Goal: Information Seeking & Learning: Check status

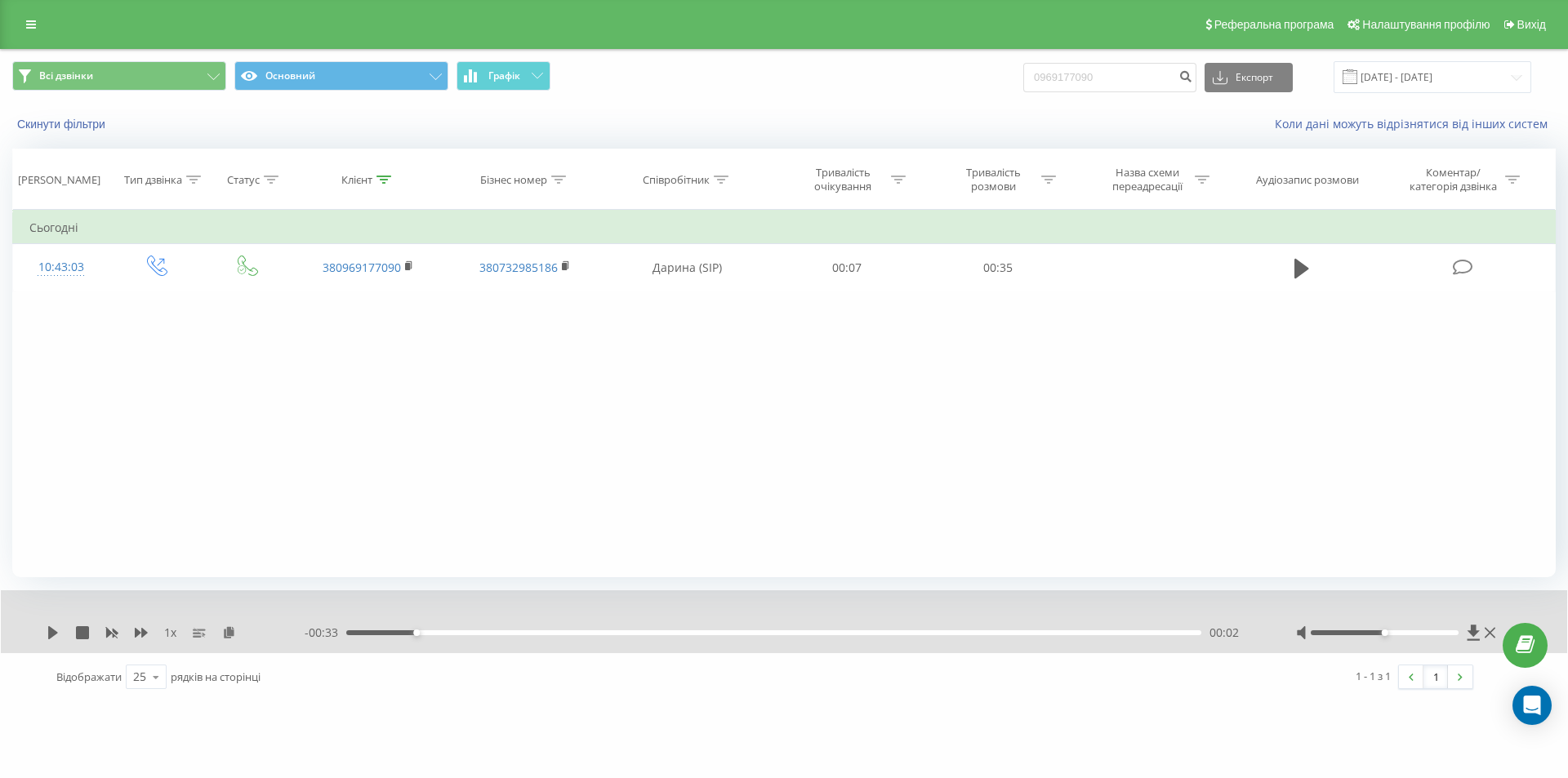
click at [1006, 72] on div "Всі дзвінки Основний Графік 0969177090 Експорт .csv .xls .xlsx 22.06.2025 - 22.…" at bounding box center [784, 76] width 1543 height 31
type input "0967922610"
click at [1192, 79] on icon "submit" at bounding box center [1185, 74] width 14 height 10
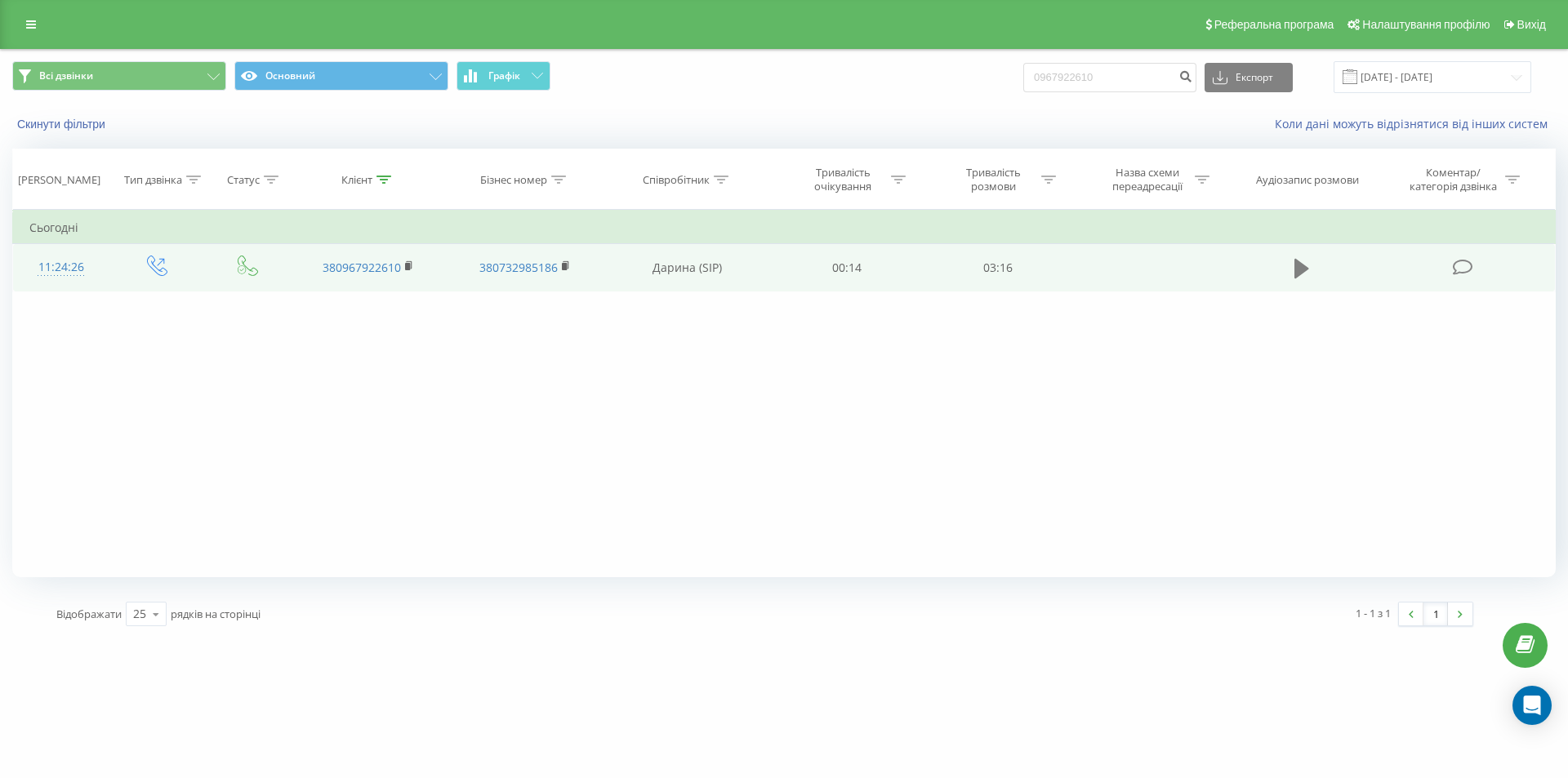
click at [1299, 268] on icon at bounding box center [1301, 268] width 14 height 20
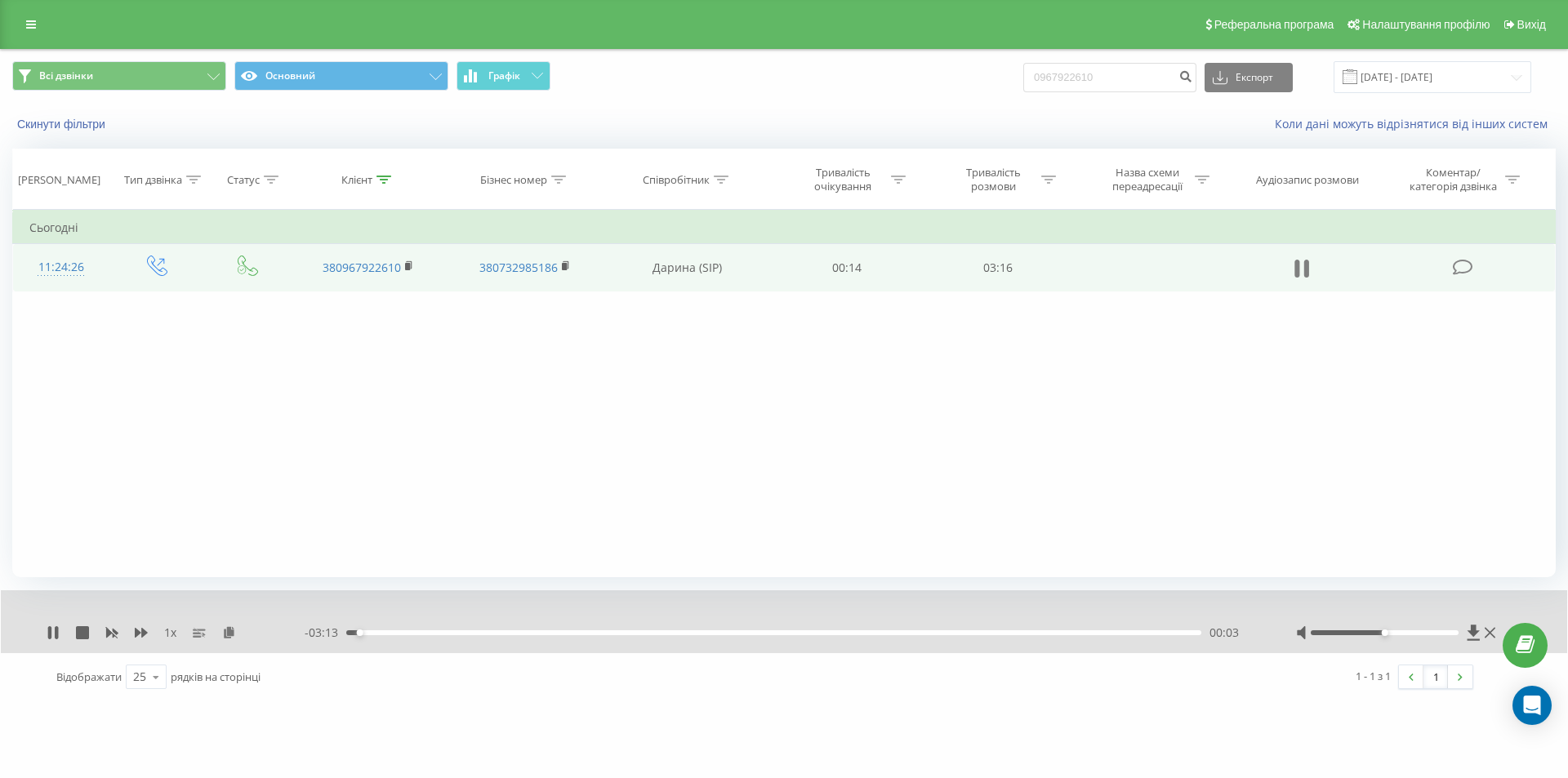
click at [1305, 269] on icon at bounding box center [1306, 268] width 5 height 18
click at [1469, 630] on icon at bounding box center [1473, 632] width 14 height 16
drag, startPoint x: 1120, startPoint y: 75, endPoint x: 964, endPoint y: 88, distance: 156.5
click at [965, 88] on div "Всі дзвінки Основний Графік 0967922610 Експорт .csv .xls .xlsx 22.06.2025 - 22.…" at bounding box center [784, 76] width 1543 height 31
paste input "554669"
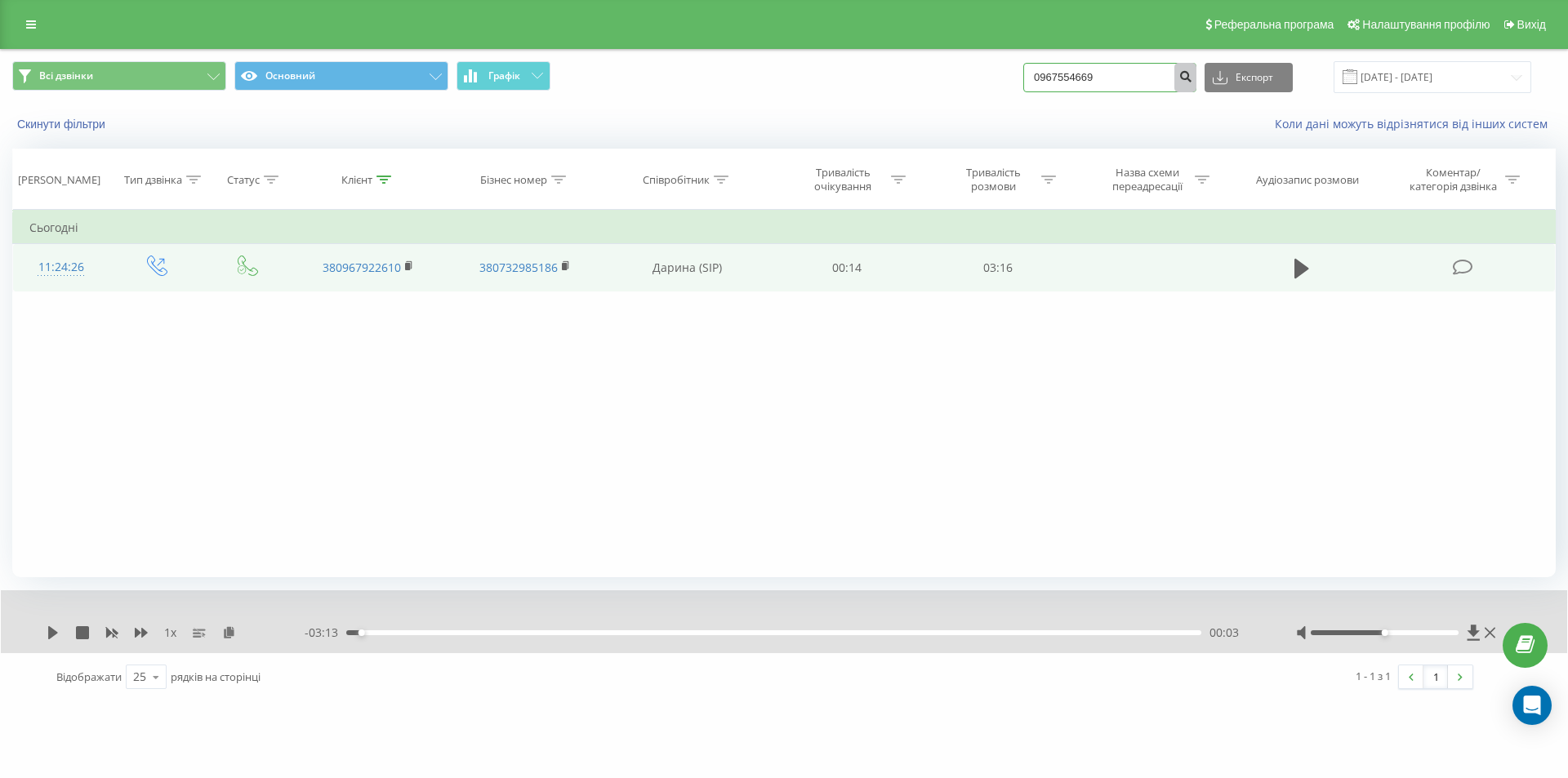
type input "0967554669"
click at [1192, 79] on icon "submit" at bounding box center [1185, 74] width 14 height 10
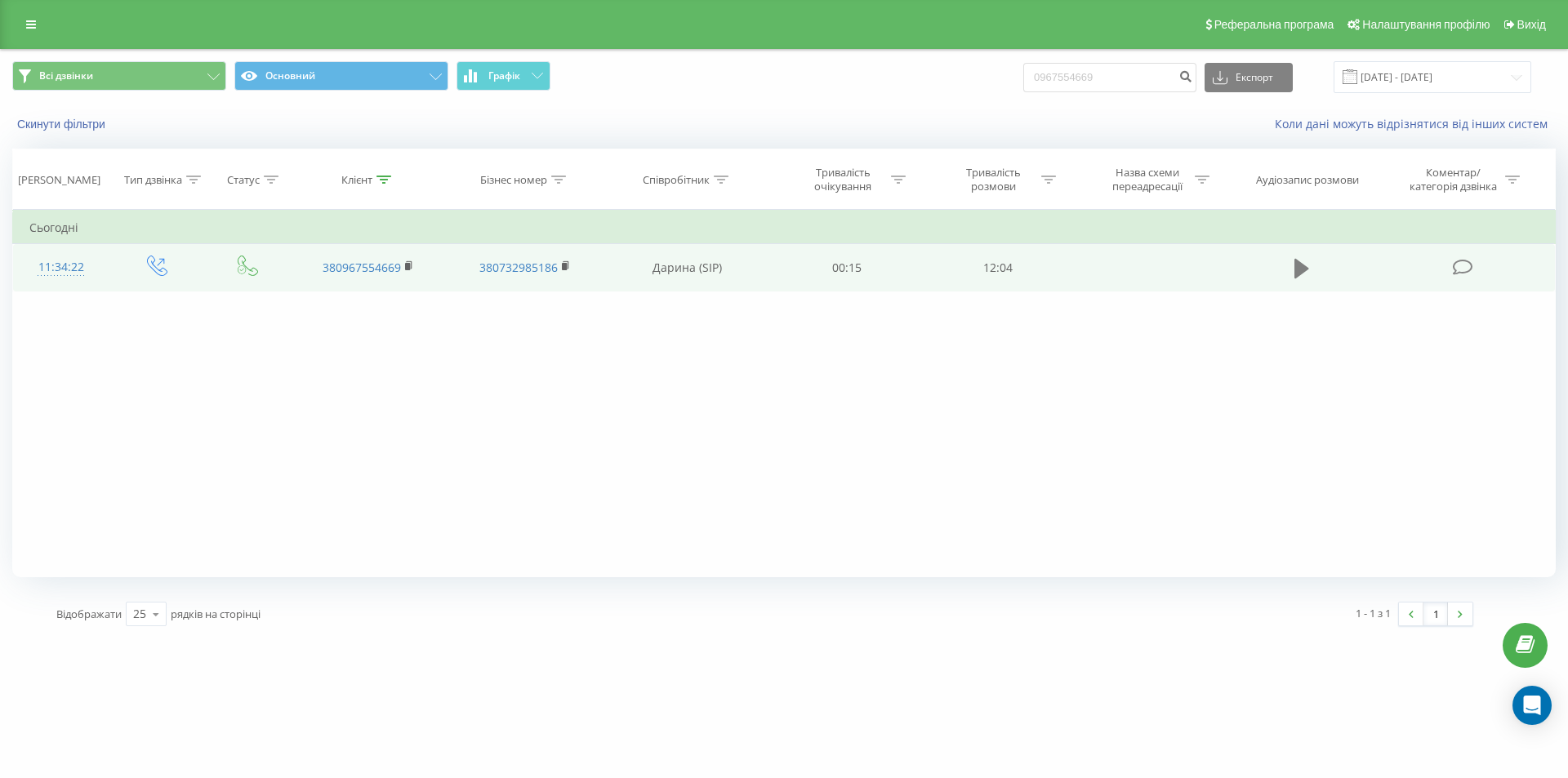
click at [1299, 271] on icon at bounding box center [1301, 268] width 14 height 20
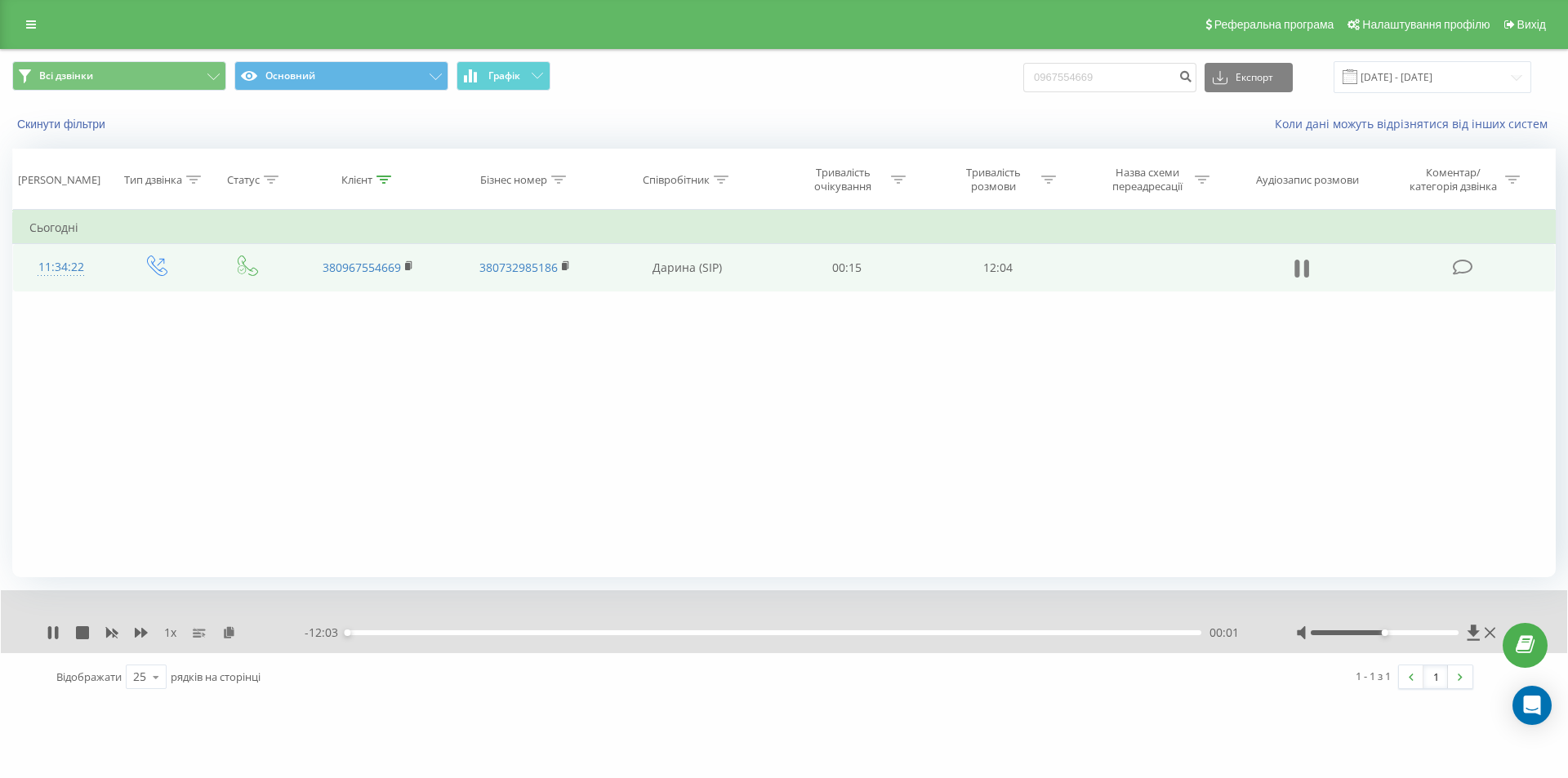
click at [1304, 272] on icon at bounding box center [1306, 268] width 5 height 18
click at [1472, 628] on icon at bounding box center [1473, 632] width 12 height 15
click at [1471, 632] on icon at bounding box center [1473, 632] width 12 height 15
click at [1109, 71] on input "0967554669" at bounding box center [1110, 77] width 173 height 29
click at [1117, 84] on input "0967554669" at bounding box center [1110, 77] width 173 height 29
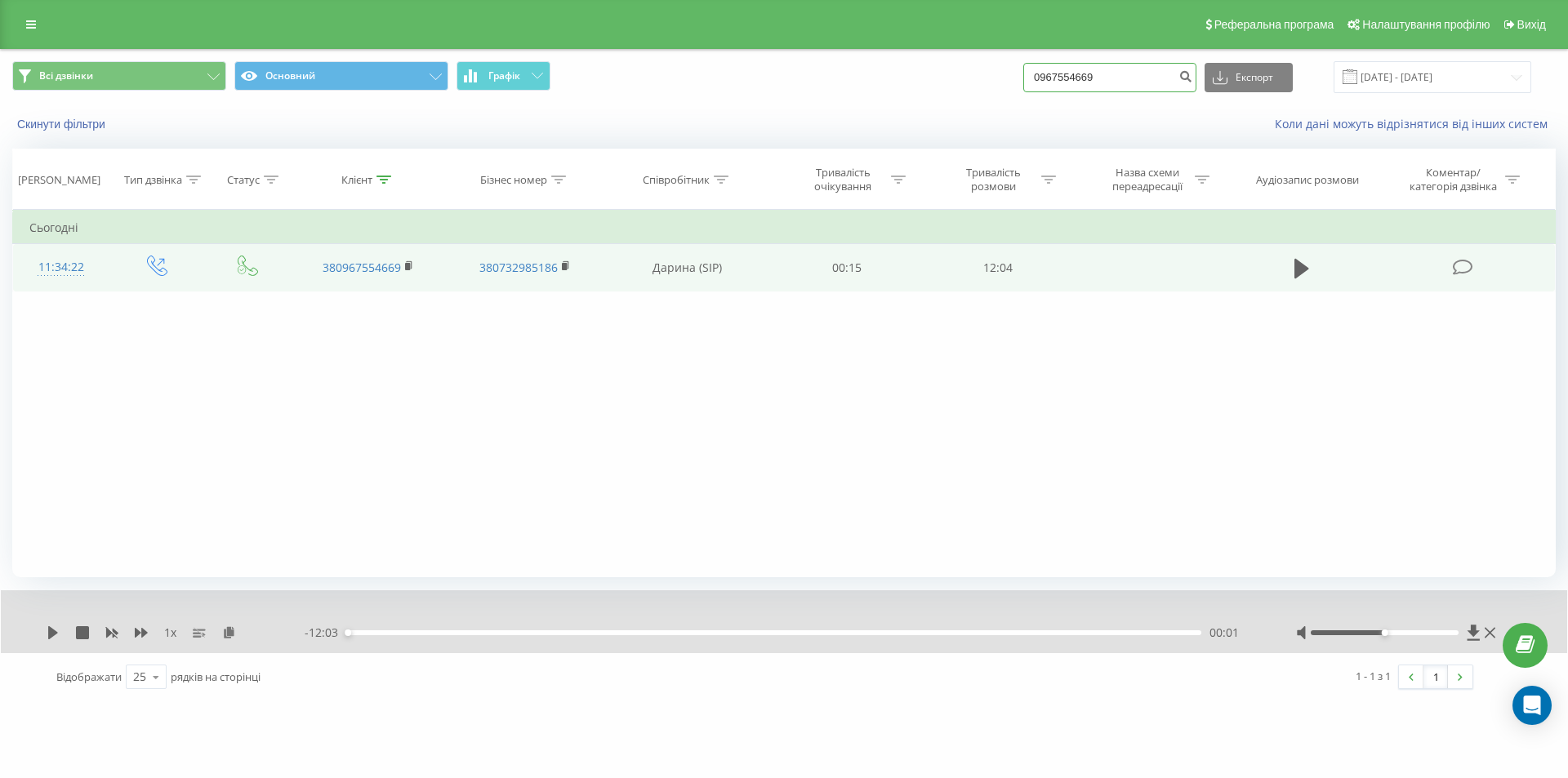
click at [1117, 84] on input "0967554669" at bounding box center [1110, 77] width 173 height 29
paste input "93658002"
type input "0993658002"
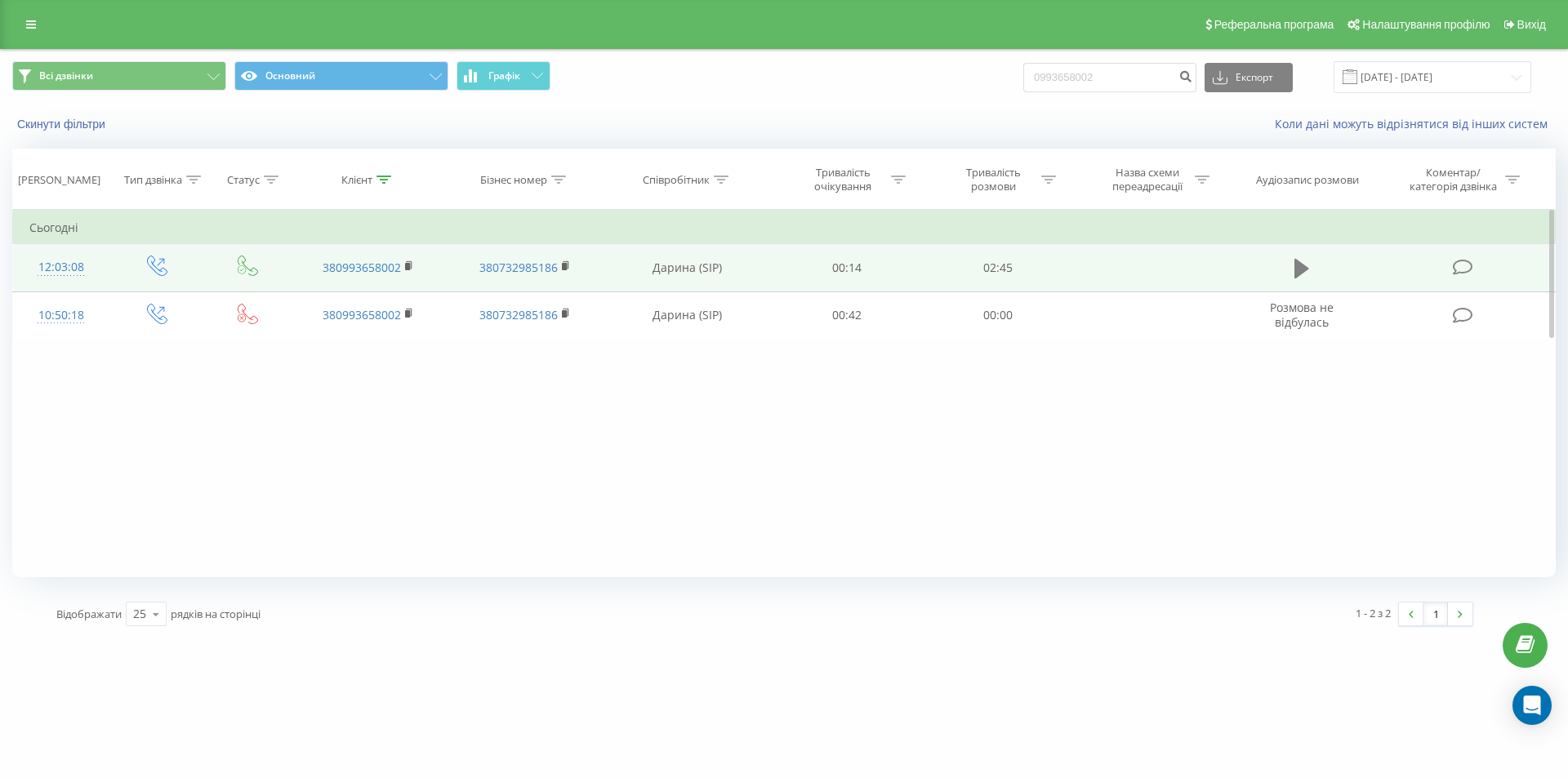
click at [1295, 265] on icon at bounding box center [1301, 268] width 14 height 20
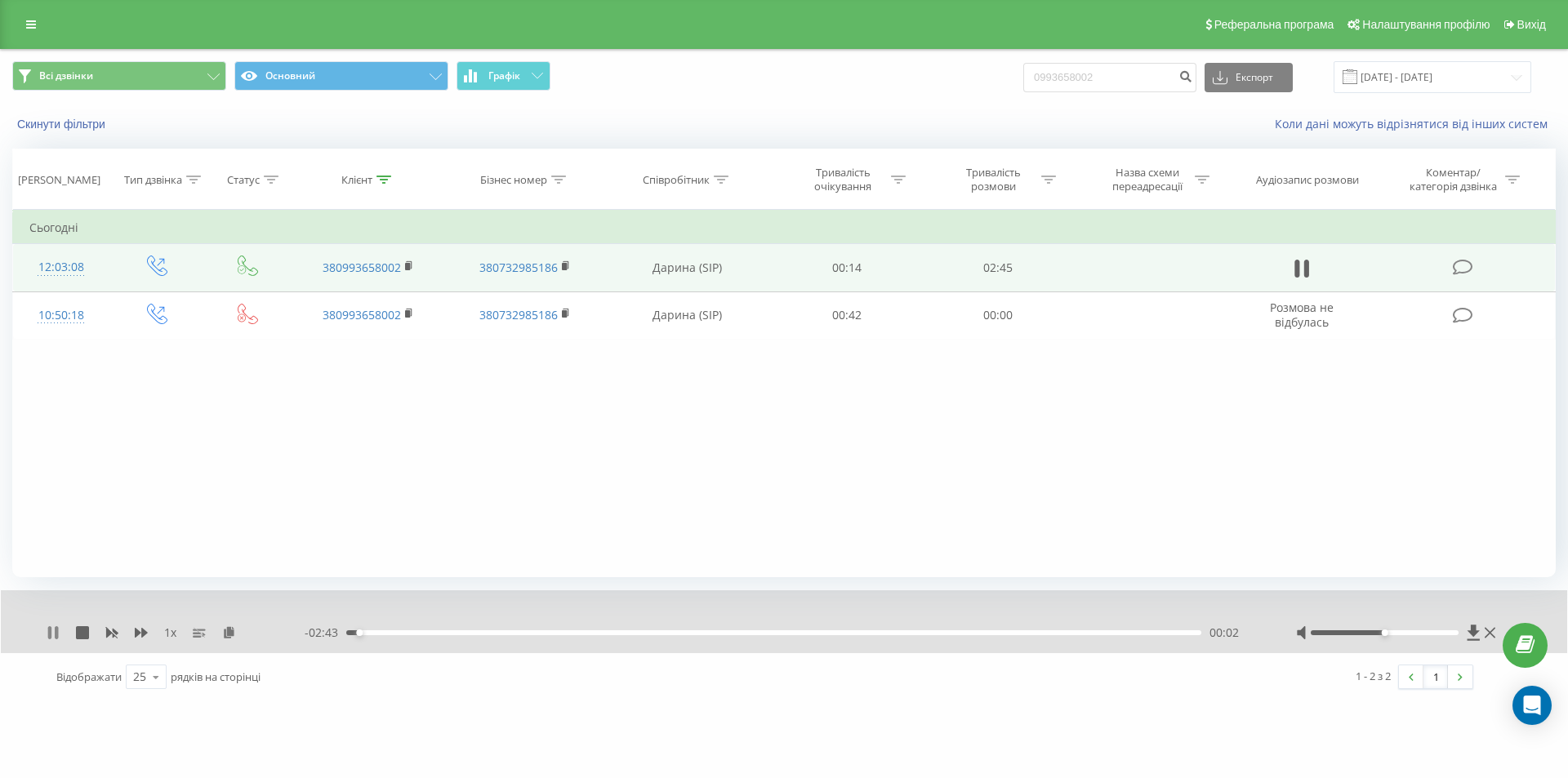
click at [54, 632] on icon at bounding box center [53, 633] width 13 height 13
click at [1469, 632] on icon at bounding box center [1473, 632] width 12 height 15
drag, startPoint x: 1130, startPoint y: 75, endPoint x: 1014, endPoint y: 75, distance: 116.0
click at [1014, 75] on div "Всі дзвінки Основний Графік 0993658002 Експорт .csv .xls .xlsx 22.06.2025 - 22.…" at bounding box center [784, 76] width 1543 height 31
paste input "669135799"
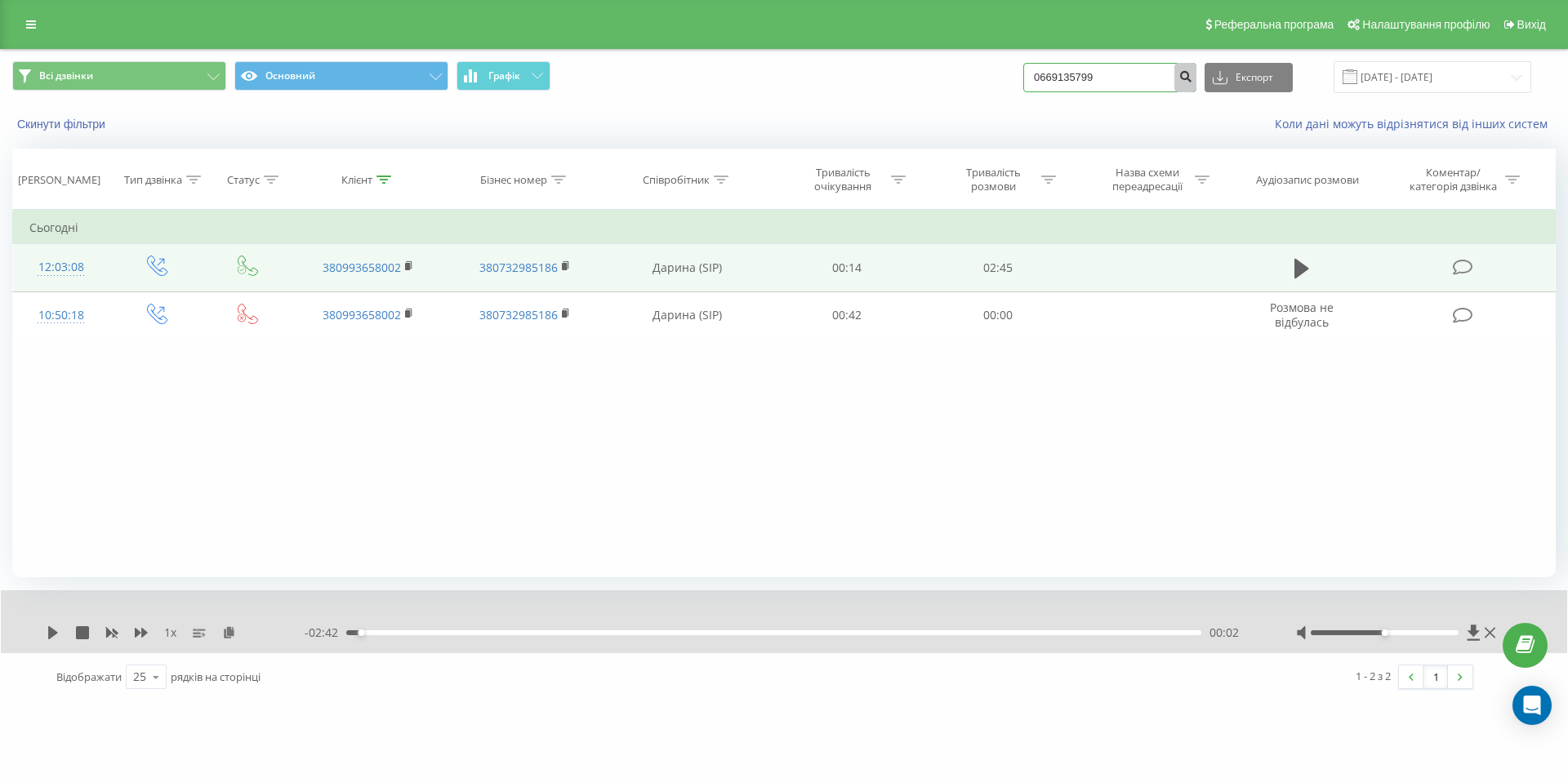
type input "0669135799"
click at [1192, 75] on icon "submit" at bounding box center [1185, 74] width 14 height 10
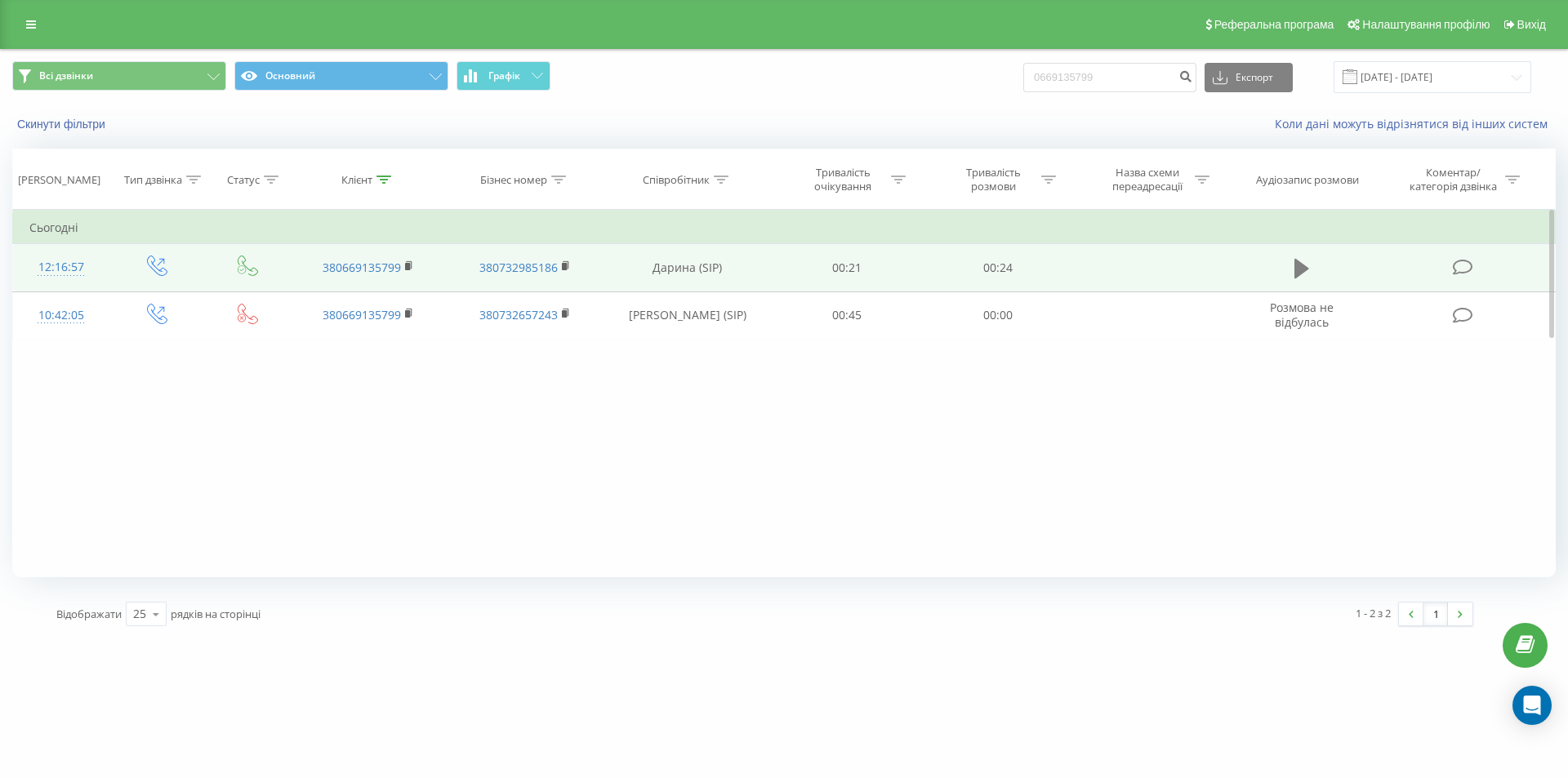
click at [1307, 271] on icon at bounding box center [1301, 268] width 14 height 23
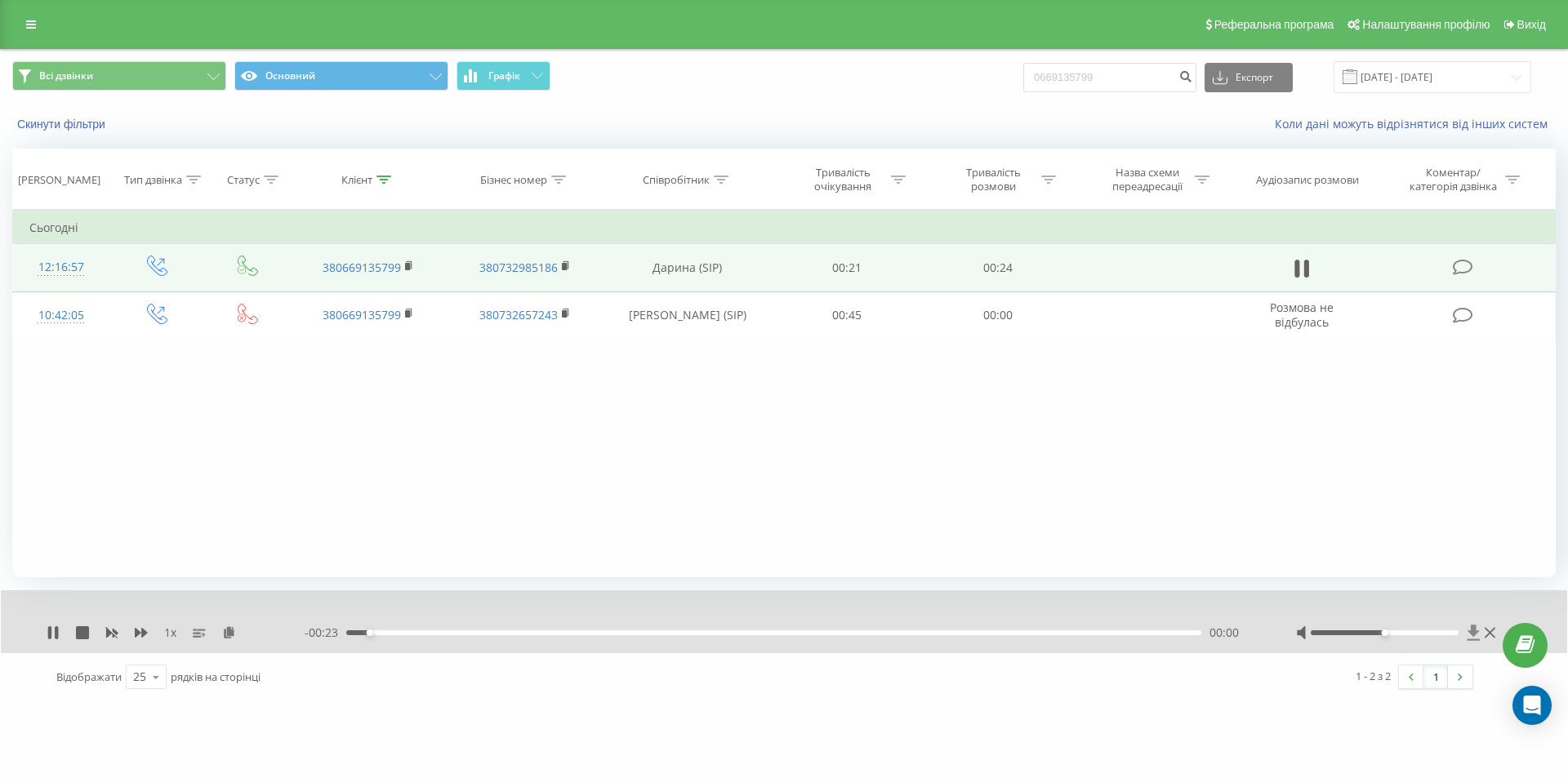
click at [1476, 631] on icon at bounding box center [1473, 632] width 12 height 15
click at [1307, 271] on icon at bounding box center [1306, 268] width 5 height 18
drag, startPoint x: 1138, startPoint y: 75, endPoint x: 1014, endPoint y: 85, distance: 124.4
click at [1014, 85] on div "Всі дзвінки Основний Графік 0669135799 Експорт .csv .xls .xlsx 22.06.2025 - 22.…" at bounding box center [784, 76] width 1543 height 31
paste input
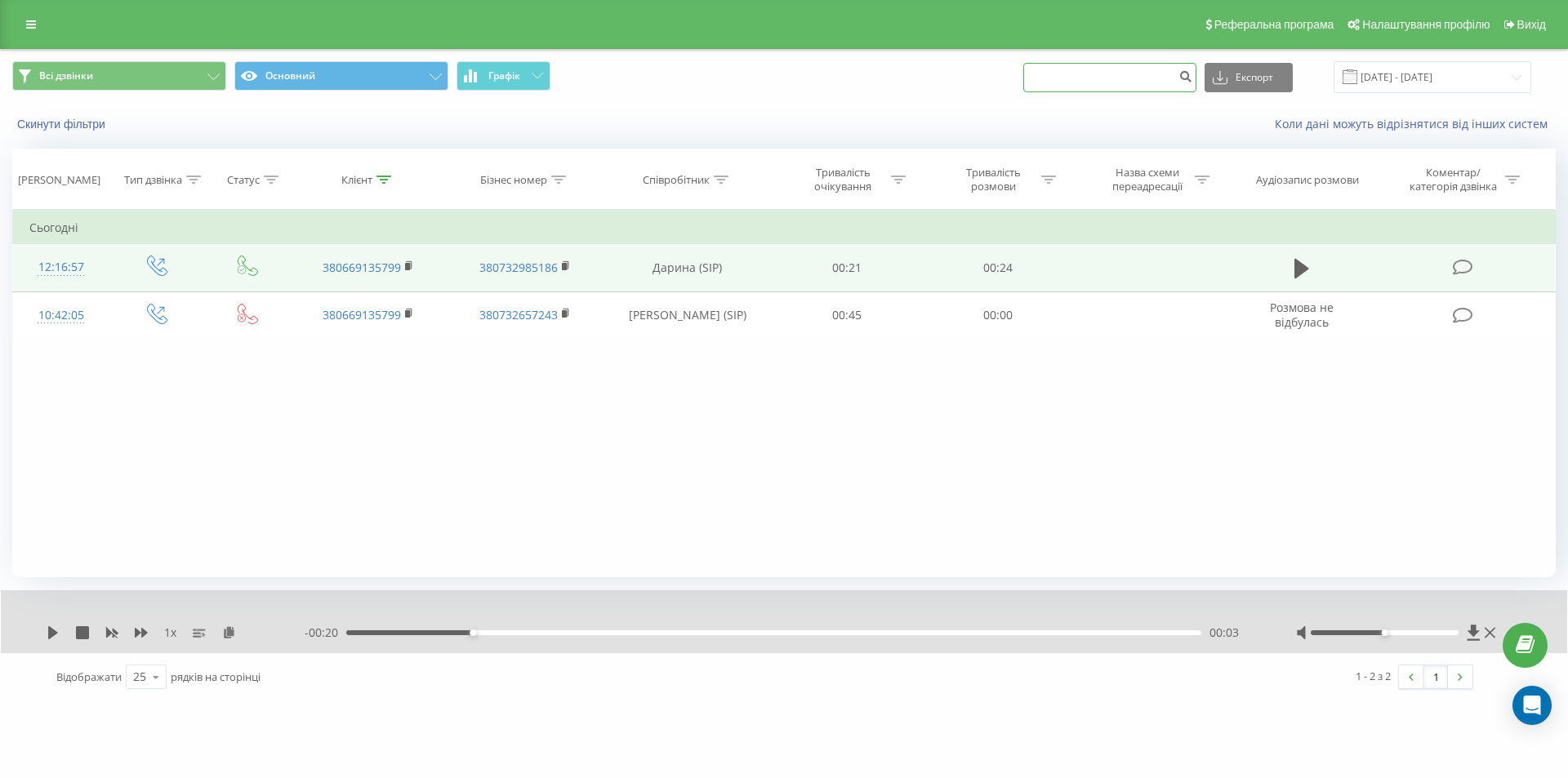
drag, startPoint x: 1094, startPoint y: 77, endPoint x: 997, endPoint y: 79, distance: 97.0
click at [997, 79] on div "Всі дзвінки Основний Графік Експорт .csv .xls .xlsx 22.06.2025 - 22.09.2025" at bounding box center [784, 76] width 1543 height 31
paste input "0974783499"
type input "0974783499"
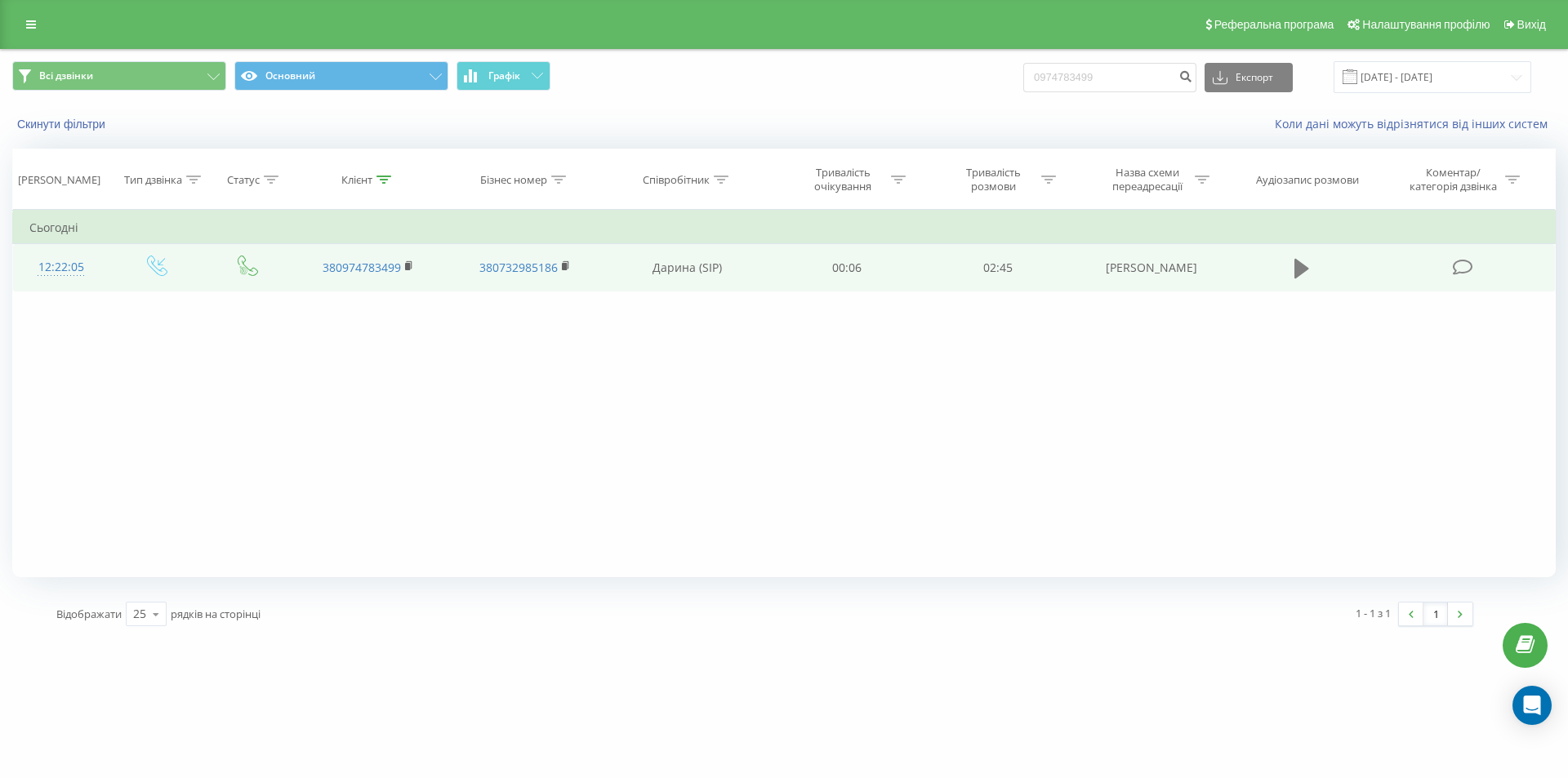
click at [1293, 267] on button at bounding box center [1302, 269] width 25 height 25
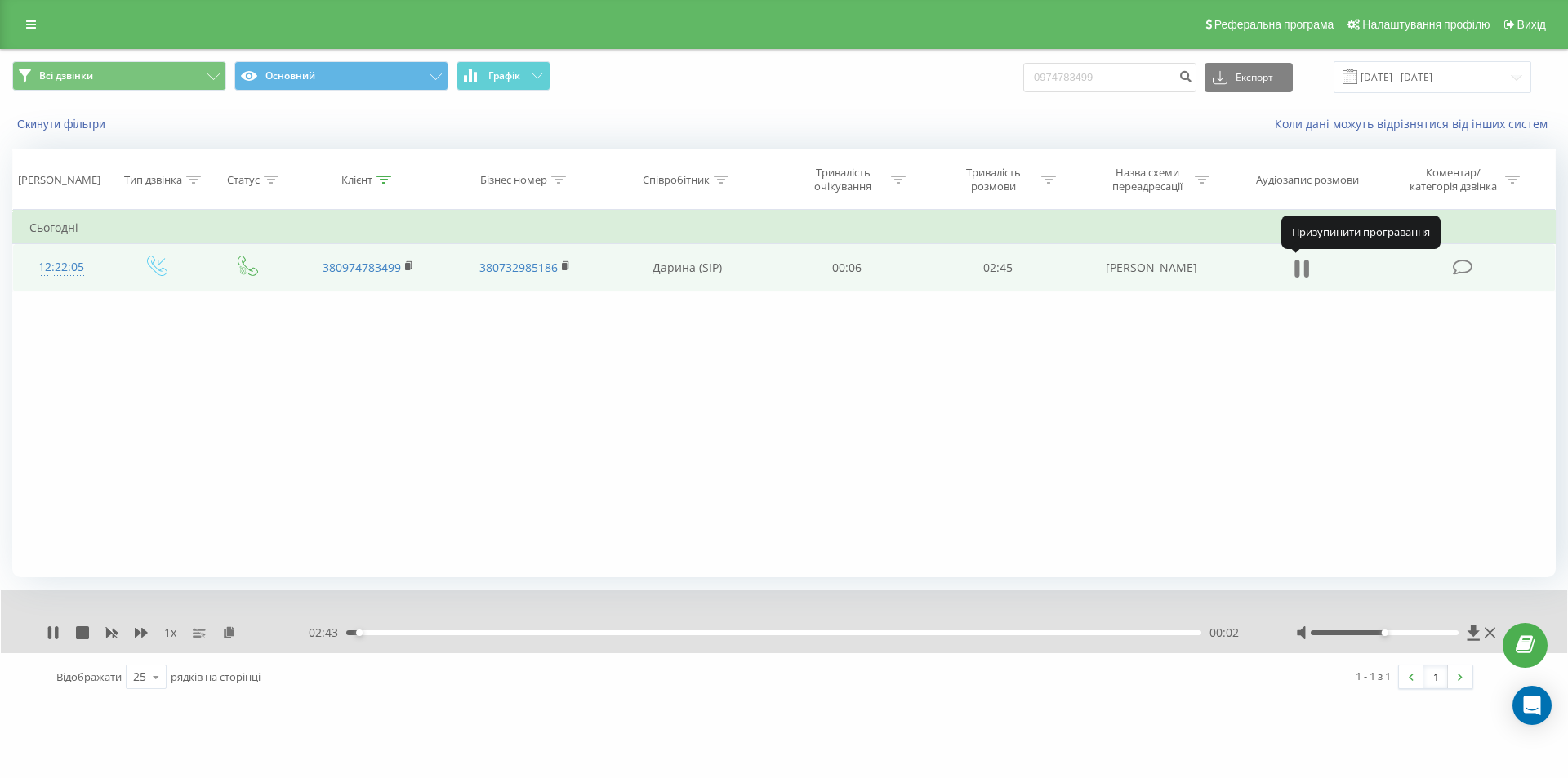
click at [1303, 266] on icon at bounding box center [1301, 268] width 14 height 23
click at [1471, 632] on icon at bounding box center [1473, 632] width 12 height 15
drag, startPoint x: 1100, startPoint y: 76, endPoint x: 1011, endPoint y: 83, distance: 89.3
click at [1011, 83] on div "Всі дзвінки Основний Графік 0974783499 Експорт .csv .xls .xlsx 22.06.2025 - 22.…" at bounding box center [784, 76] width 1543 height 31
paste input "675861443"
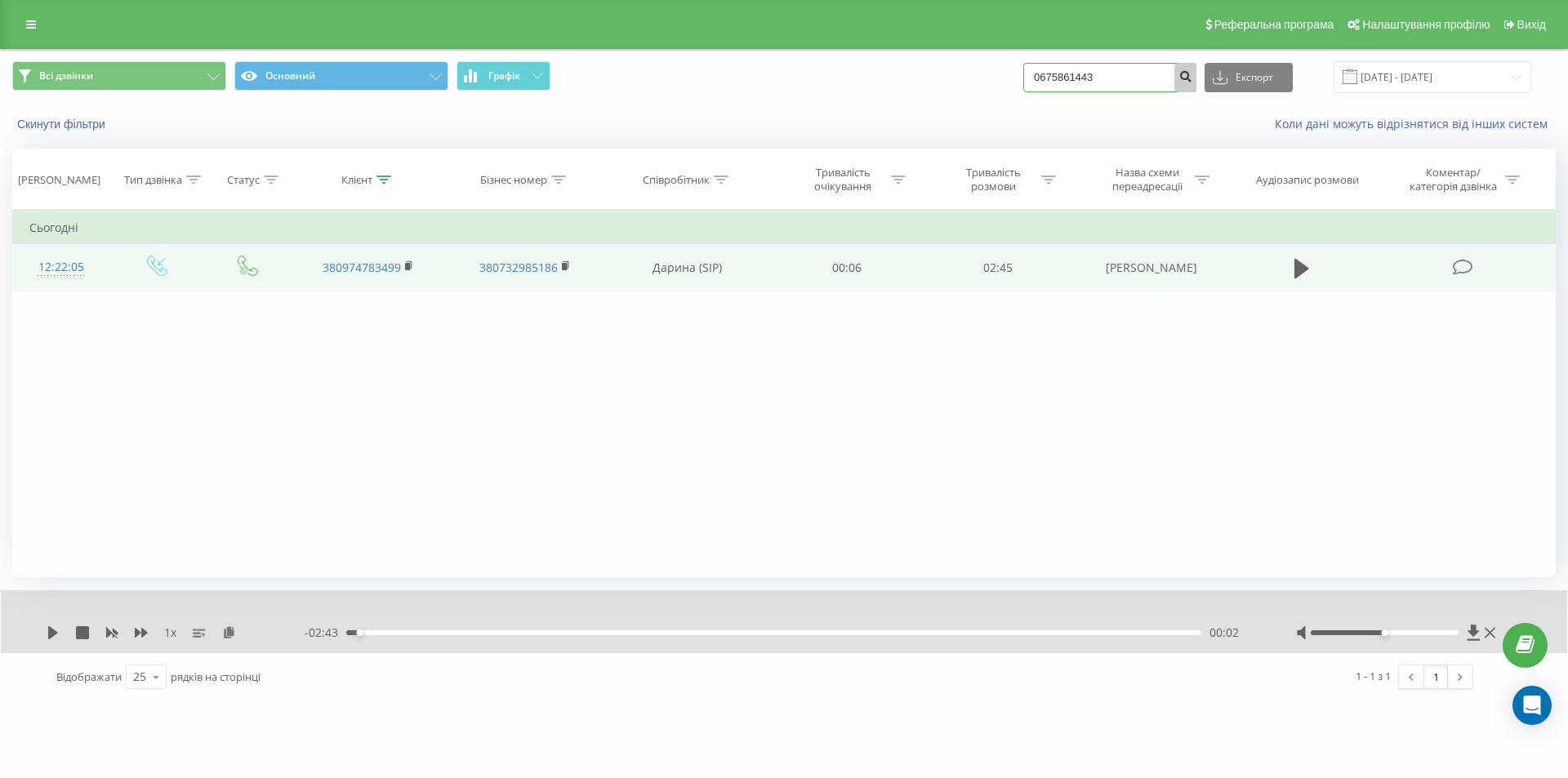
type input "0675861443"
click at [1196, 87] on button "submit" at bounding box center [1185, 77] width 22 height 29
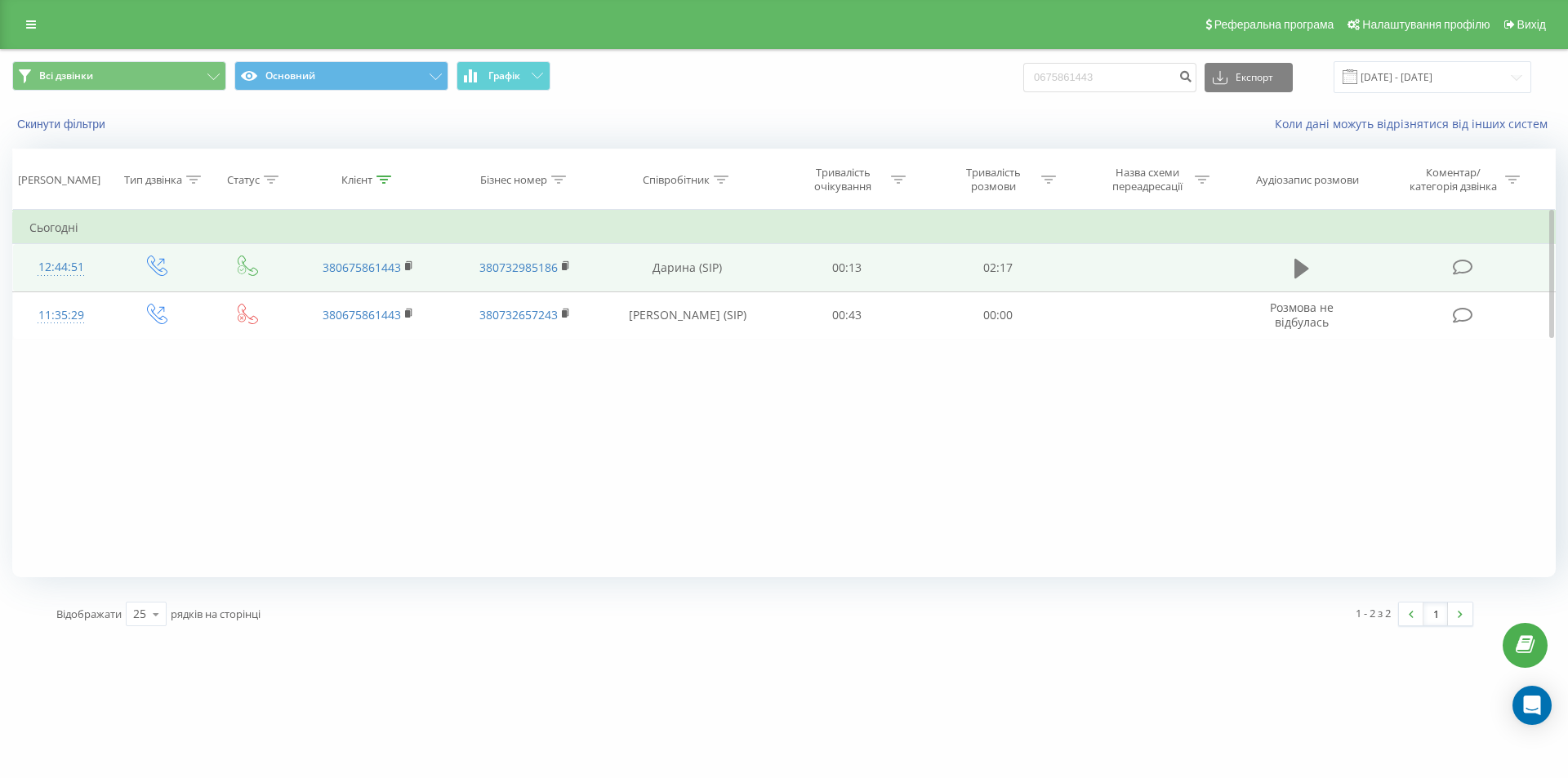
click at [1303, 263] on icon at bounding box center [1301, 268] width 14 height 23
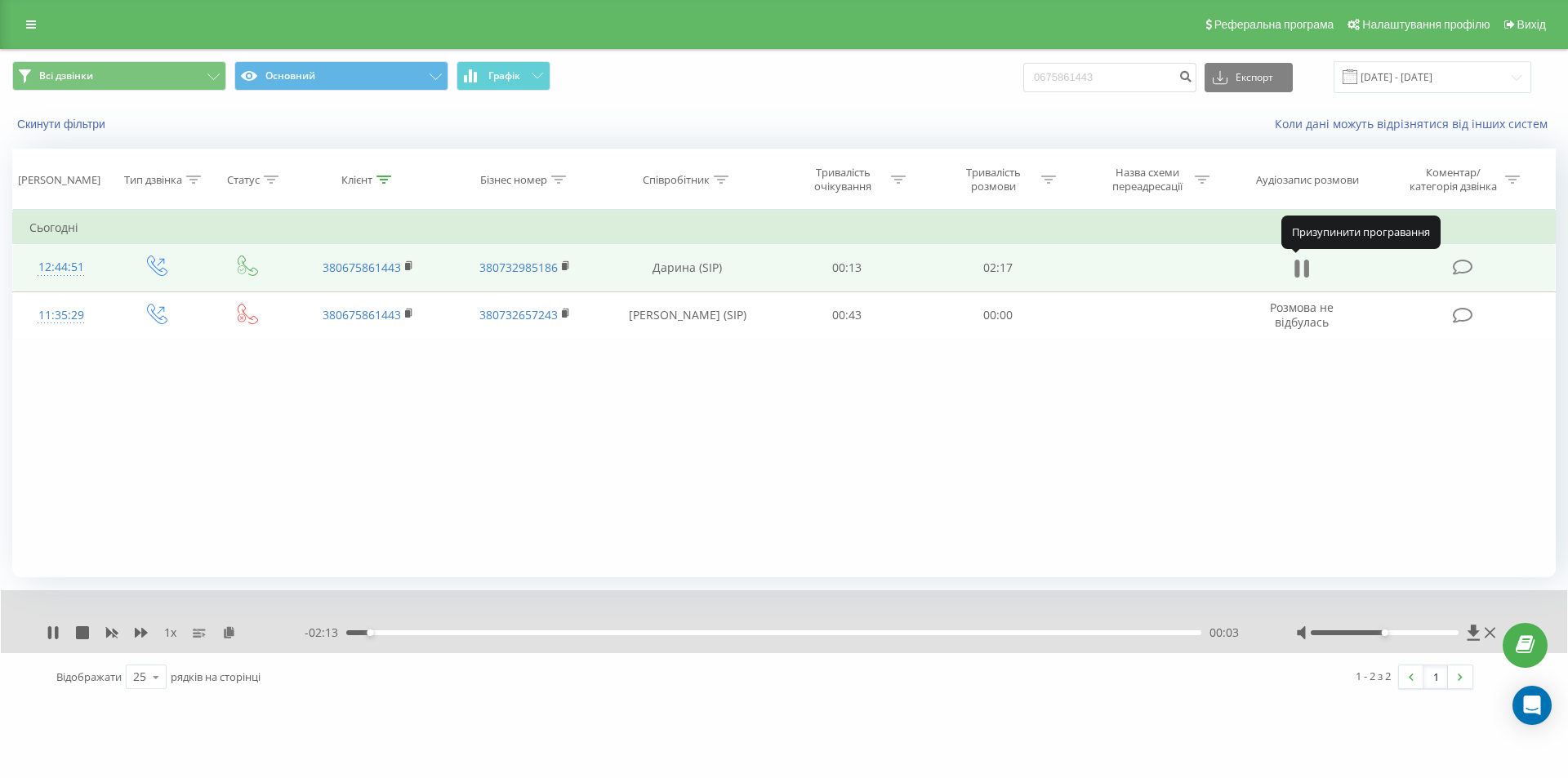
click at [1302, 264] on icon at bounding box center [1301, 268] width 14 height 23
click at [1477, 632] on icon at bounding box center [1473, 632] width 12 height 15
drag, startPoint x: 1152, startPoint y: 81, endPoint x: 1010, endPoint y: 80, distance: 142.0
click at [1010, 80] on div "Всі дзвінки Основний Графік 0675861443 Експорт .csv .xls .xlsx 22.06.2025 - 22.…" at bounding box center [784, 76] width 1543 height 31
paste input "98613579"
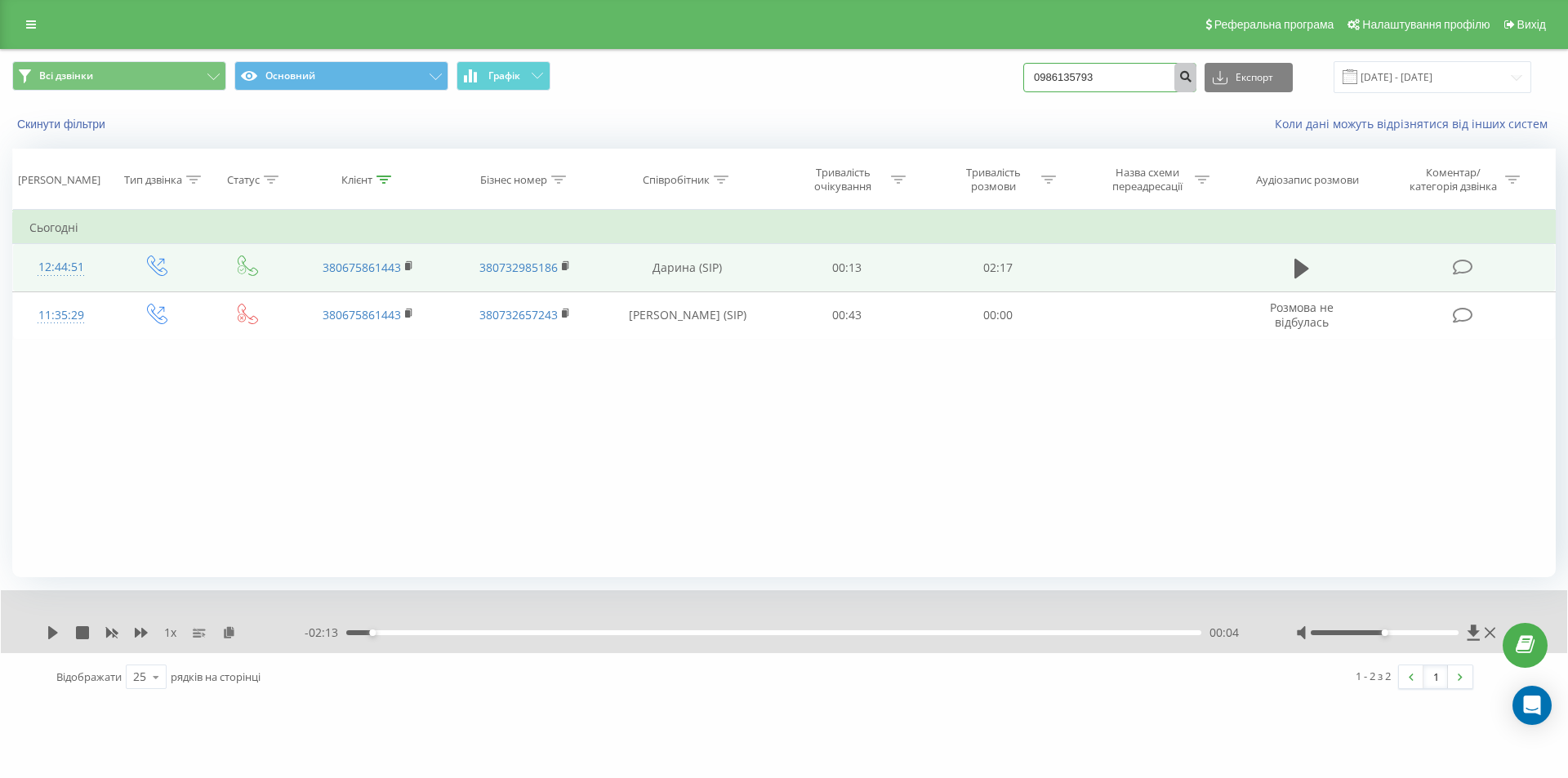
type input "0986135793"
click at [1192, 79] on icon "submit" at bounding box center [1185, 74] width 14 height 10
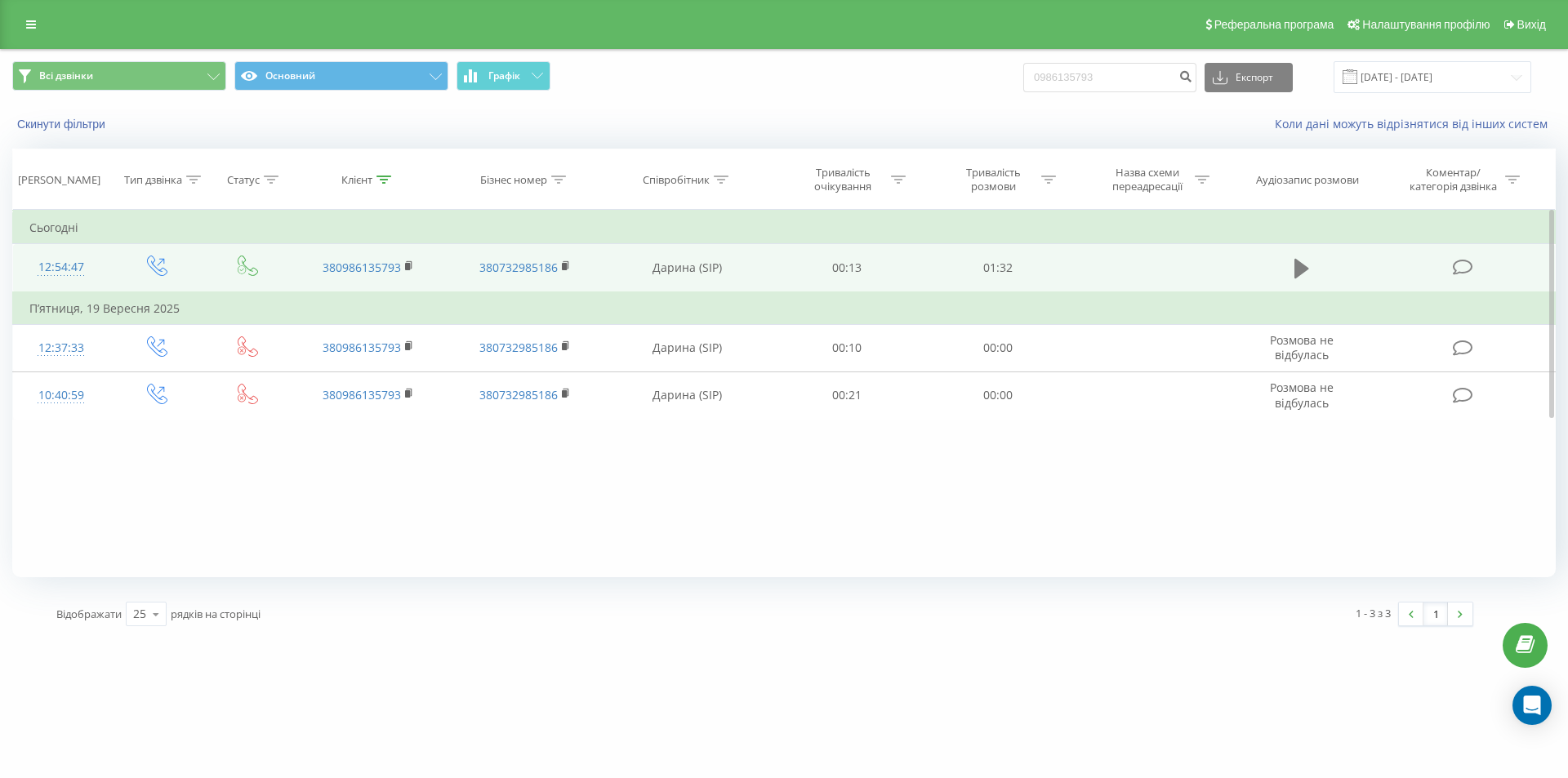
click at [1295, 269] on icon at bounding box center [1301, 268] width 14 height 20
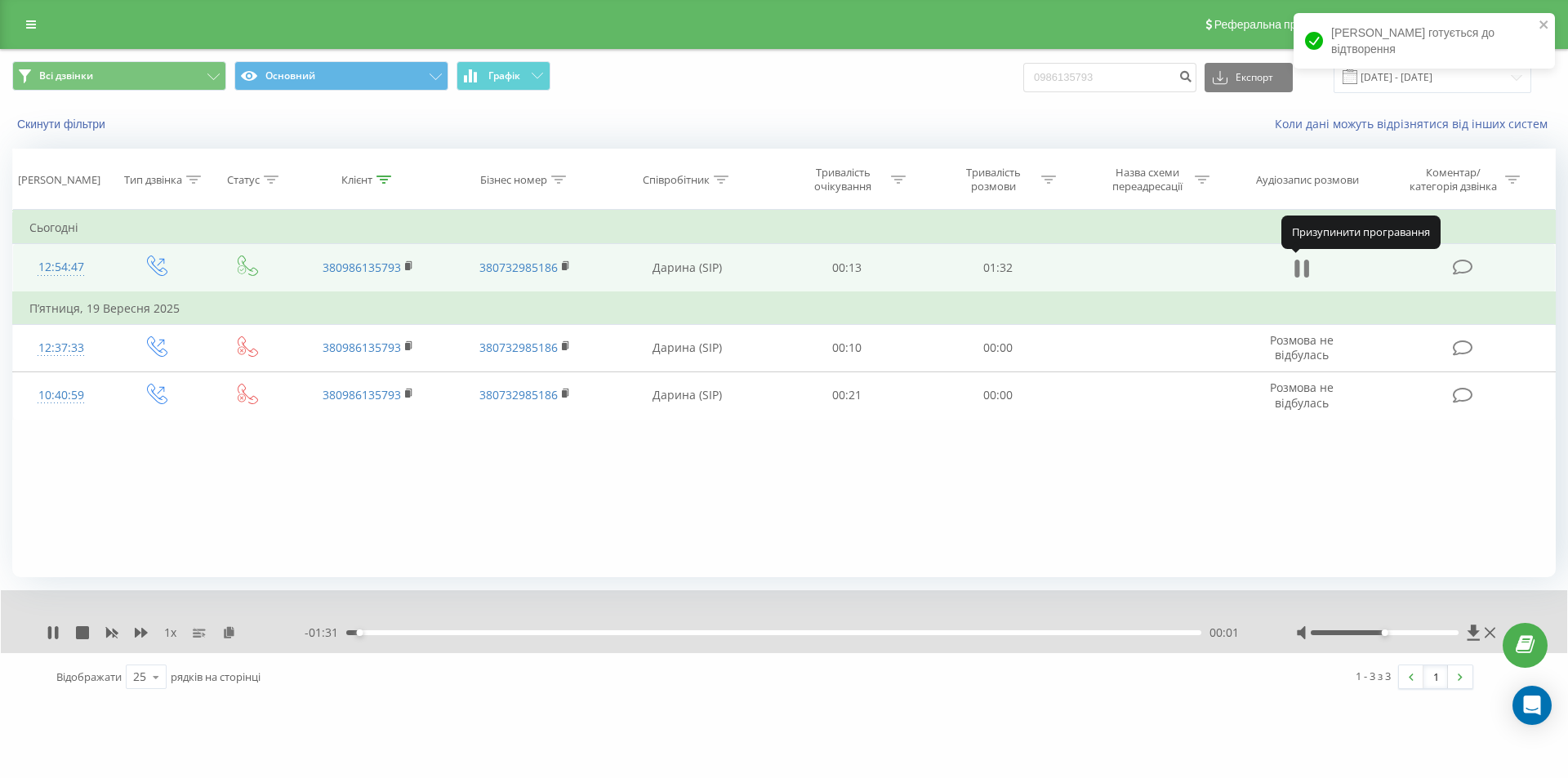
click at [1304, 271] on icon at bounding box center [1306, 268] width 5 height 18
click at [1474, 629] on icon at bounding box center [1473, 632] width 12 height 15
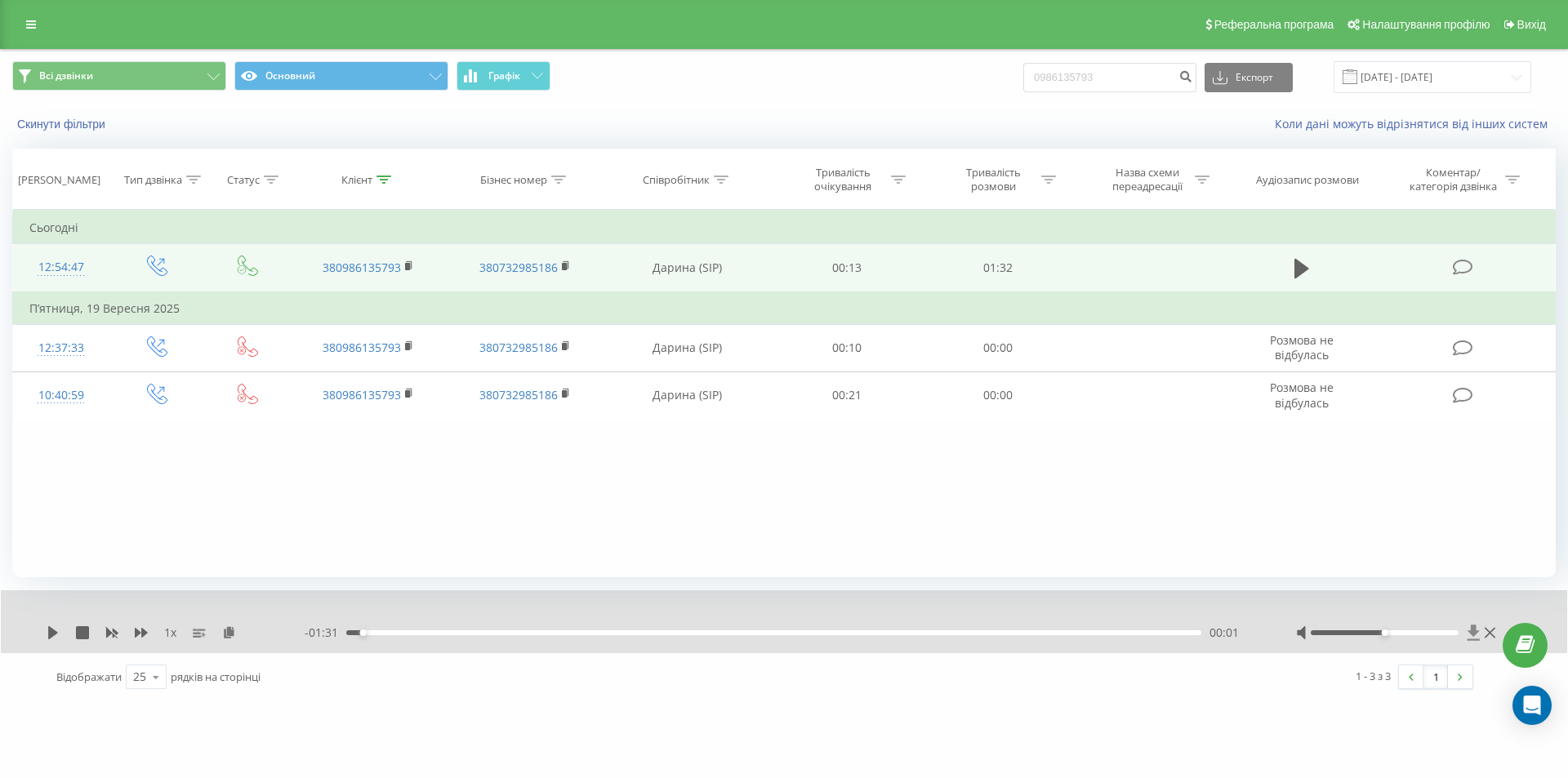
click at [1466, 634] on icon at bounding box center [1473, 632] width 14 height 16
click at [1474, 633] on icon at bounding box center [1473, 632] width 12 height 15
